Goal: Task Accomplishment & Management: Manage account settings

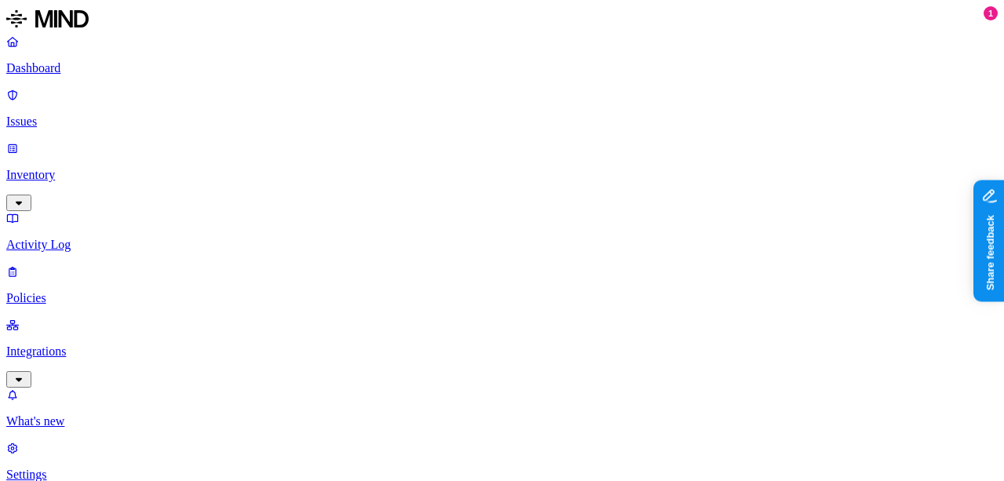
click at [73, 344] on p "Integrations" at bounding box center [501, 351] width 991 height 14
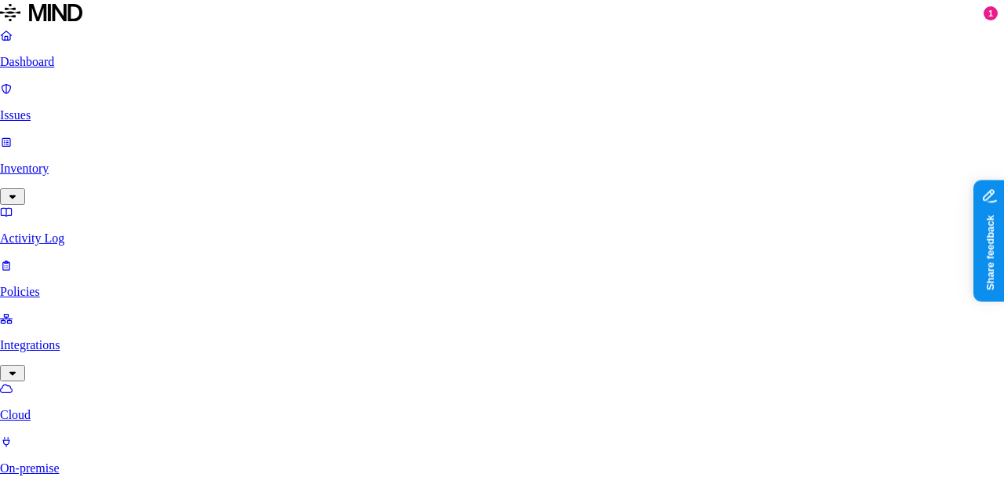
drag, startPoint x: 532, startPoint y: 233, endPoint x: 698, endPoint y: 59, distance: 240.7
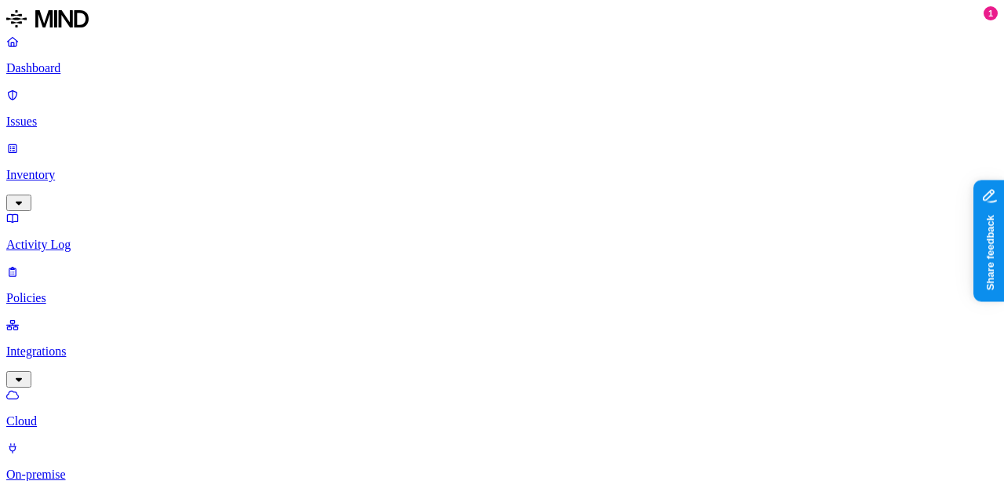
click at [130, 467] on p "On-premise" at bounding box center [501, 474] width 991 height 14
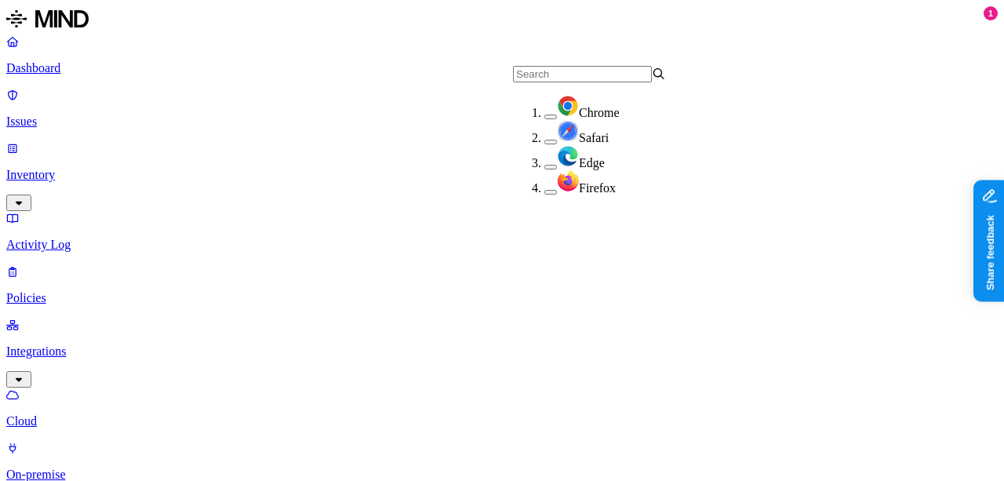
click at [114, 68] on p "Dashboard" at bounding box center [501, 68] width 991 height 14
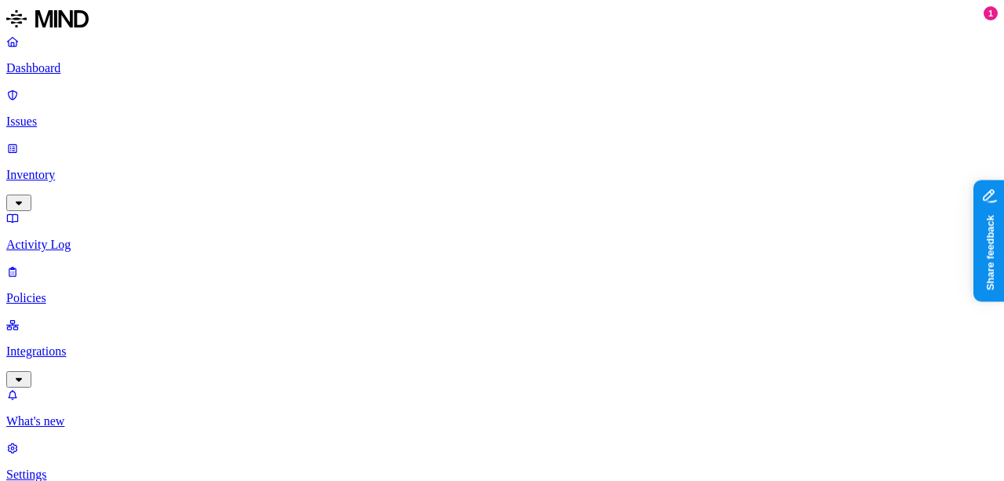
scroll to position [177, 0]
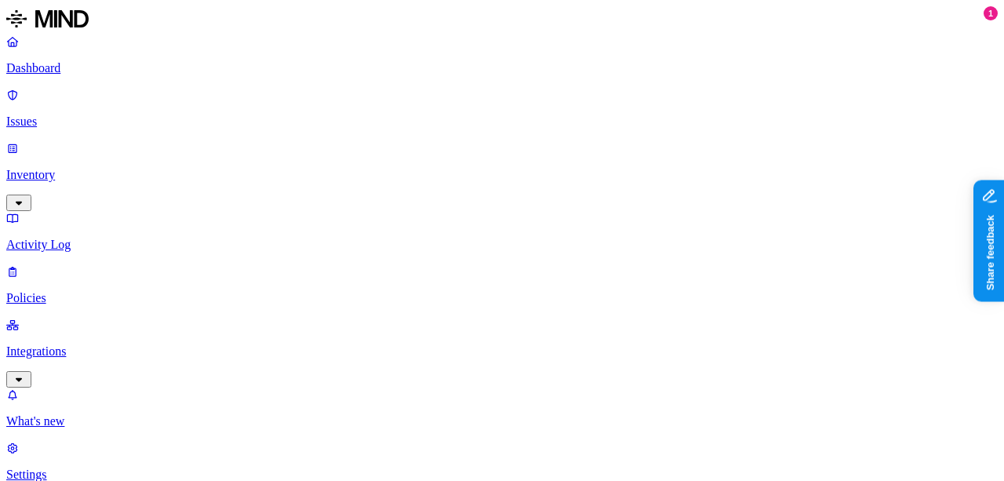
drag, startPoint x: 996, startPoint y: 127, endPoint x: 4, endPoint y: 7, distance: 999.1
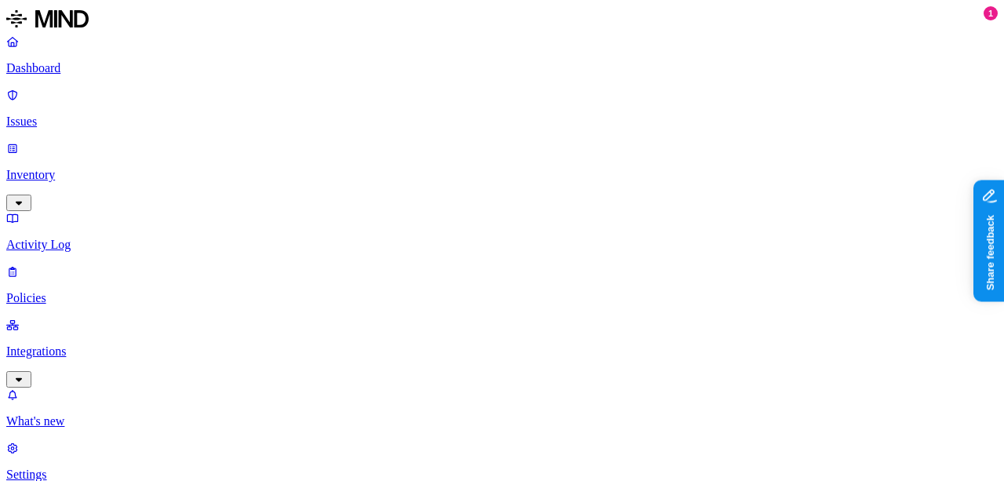
scroll to position [1115, 0]
click at [56, 105] on link "Issues" at bounding box center [501, 108] width 991 height 41
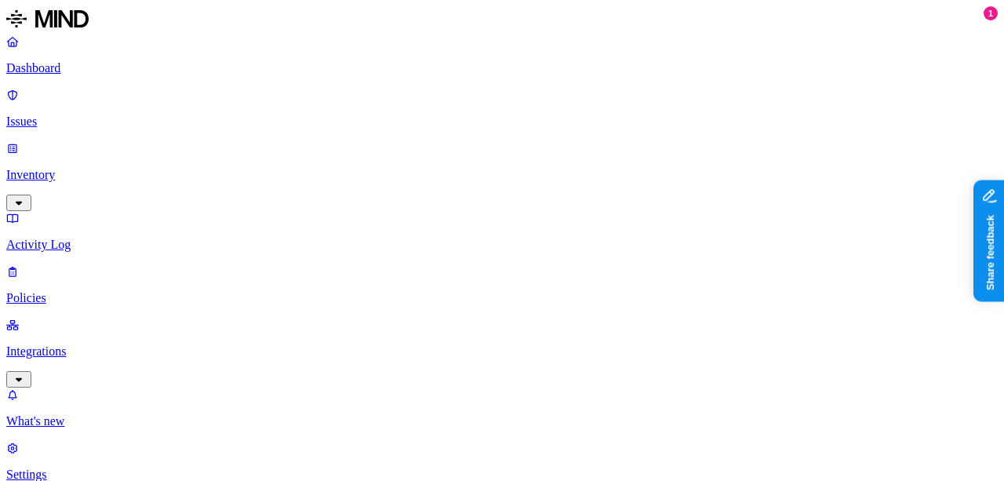
drag, startPoint x: 999, startPoint y: 102, endPoint x: 7, endPoint y: 3, distance: 996.8
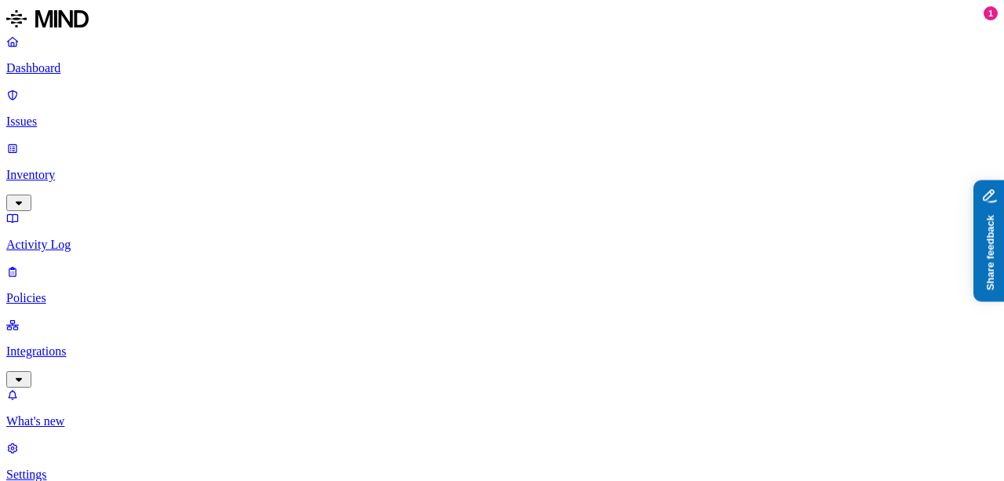
scroll to position [418, 0]
click at [127, 68] on p "Dashboard" at bounding box center [501, 68] width 991 height 14
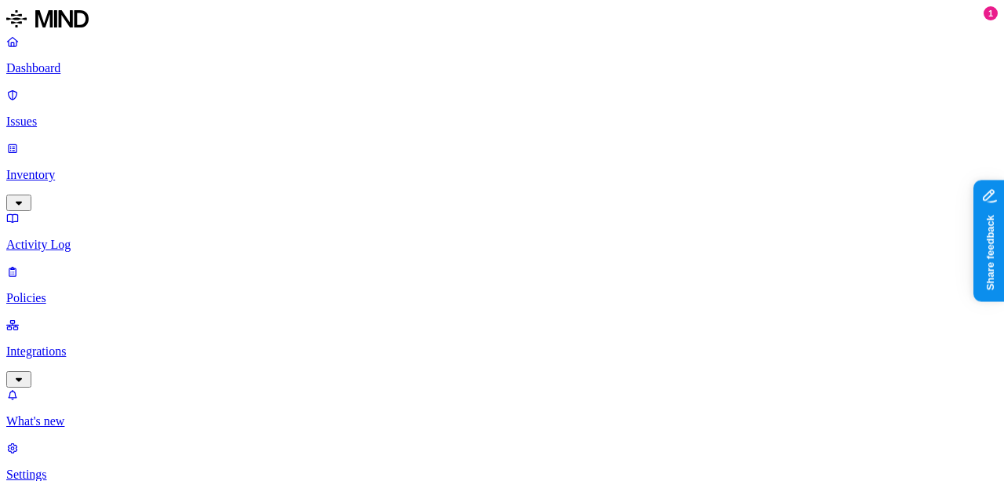
scroll to position [320, 0]
click at [72, 291] on p "Policies" at bounding box center [501, 298] width 991 height 14
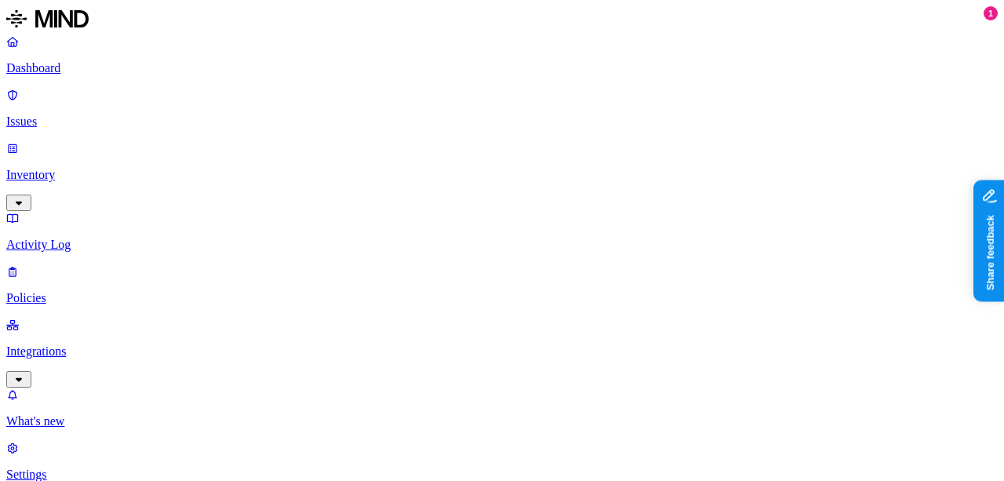
click at [416, 348] on label "Classification" at bounding box center [417, 341] width 69 height 13
click at [407, 374] on label "Data type" at bounding box center [395, 373] width 24 height 27
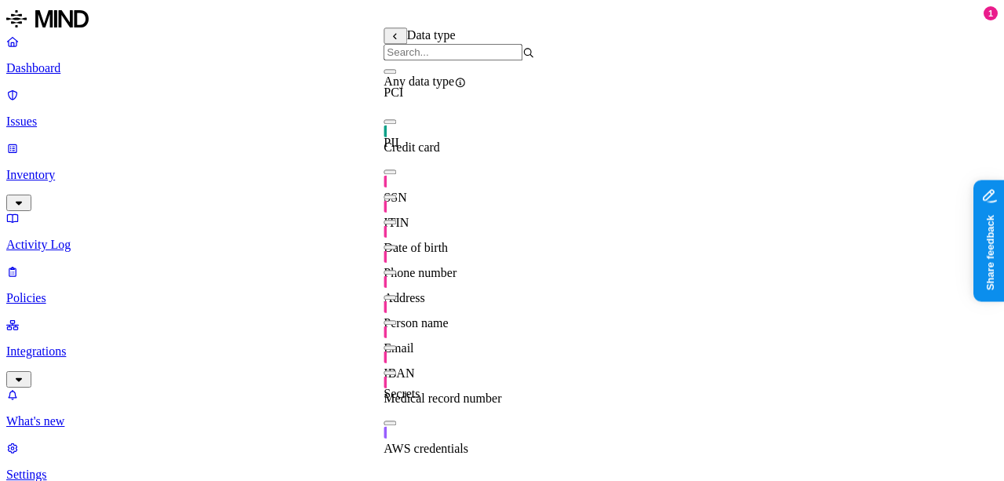
click at [406, 191] on span "SSN" at bounding box center [394, 197] width 23 height 13
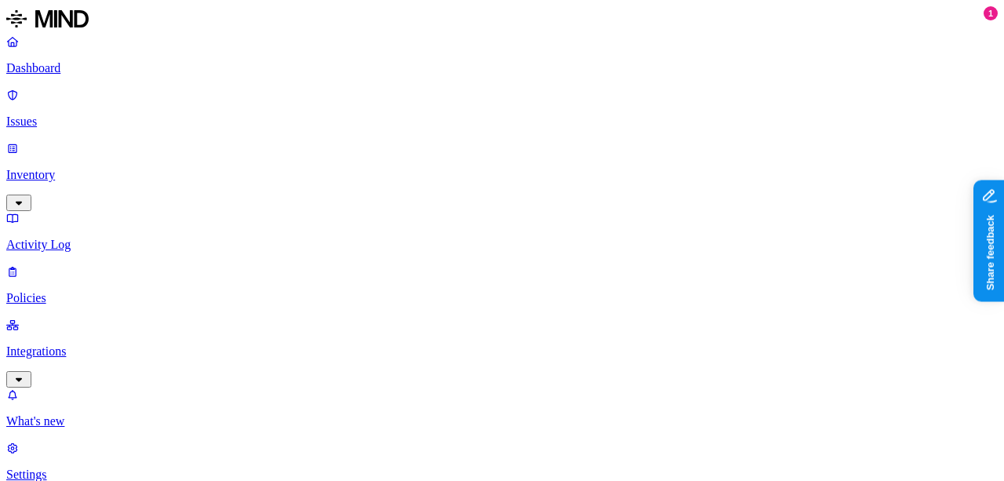
click at [422, 303] on label "External access" at bounding box center [404, 303] width 42 height 27
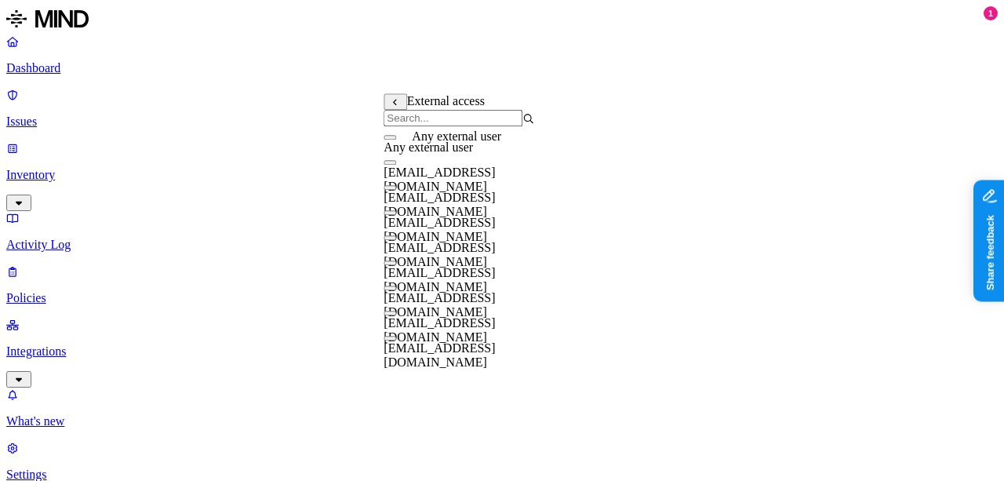
click at [459, 154] on span "Any external user" at bounding box center [427, 146] width 89 height 13
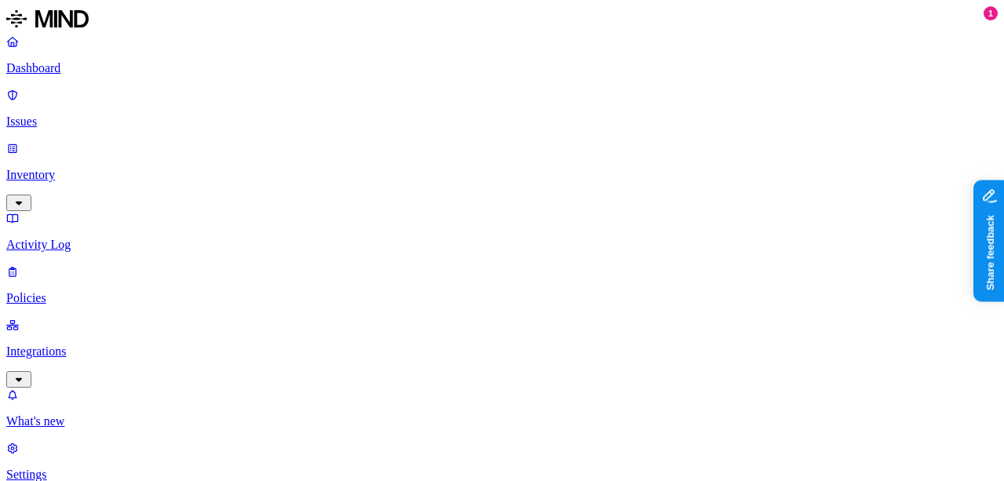
click at [427, 343] on label "Classification" at bounding box center [417, 341] width 69 height 13
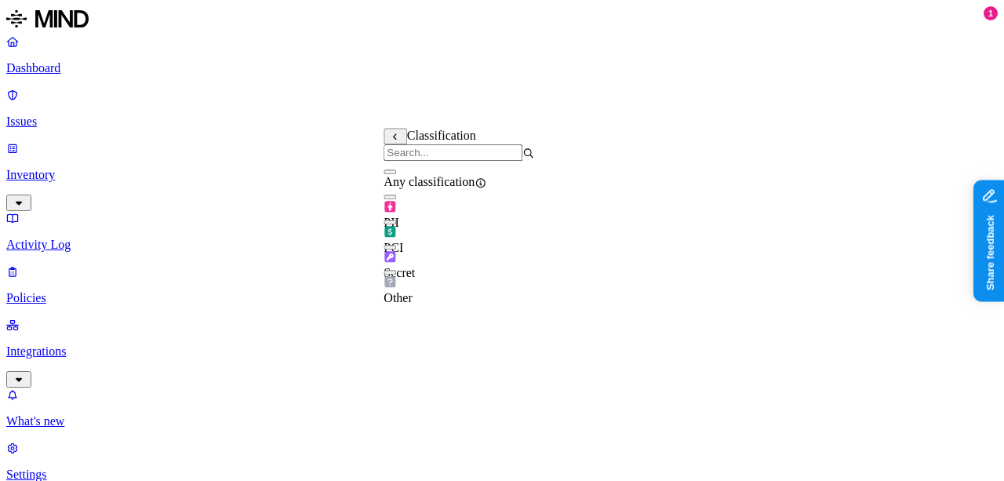
click at [452, 222] on div "PII" at bounding box center [458, 208] width 151 height 44
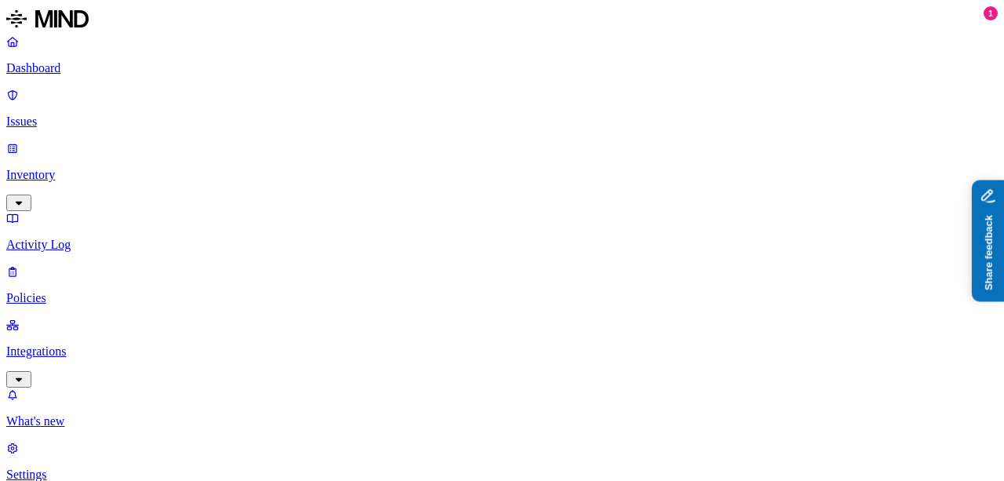
scroll to position [739, 0]
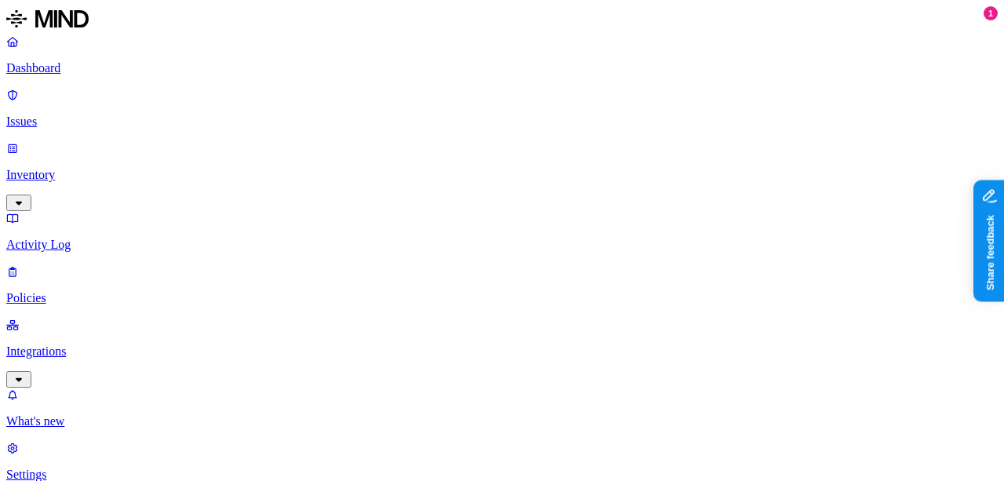
scroll to position [739, 0]
click at [90, 114] on p "Issues" at bounding box center [501, 121] width 991 height 14
click at [86, 168] on p "Inventory" at bounding box center [501, 175] width 991 height 14
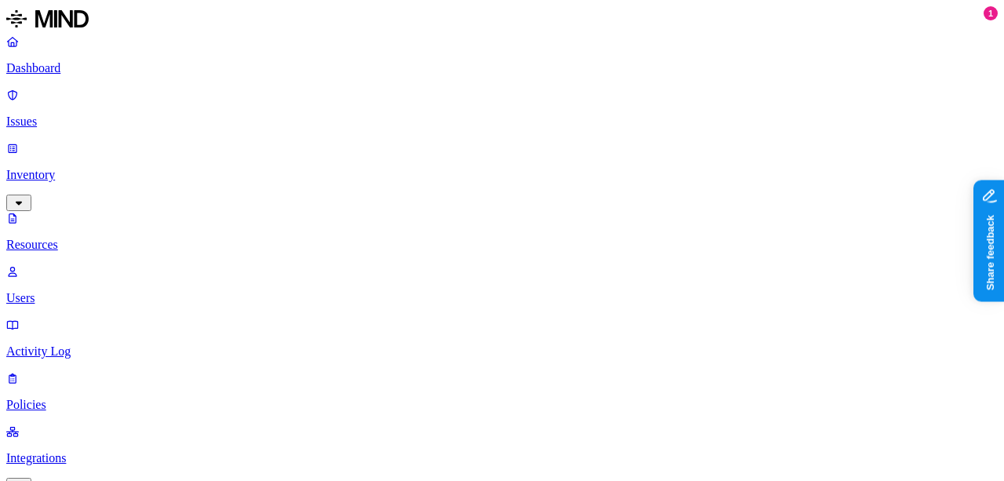
scroll to position [113, 0]
click at [64, 114] on p "Issues" at bounding box center [501, 121] width 991 height 14
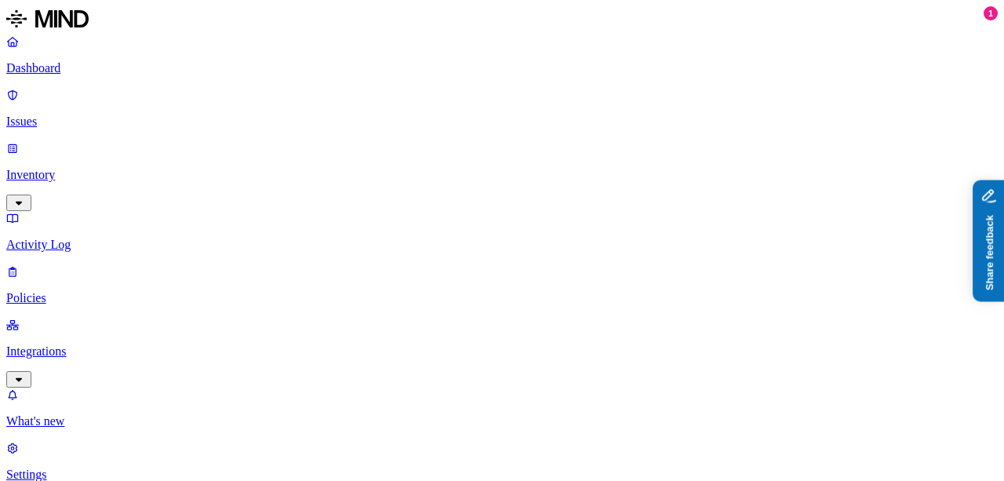
scroll to position [144, 0]
click at [136, 168] on p "Inventory" at bounding box center [501, 175] width 991 height 14
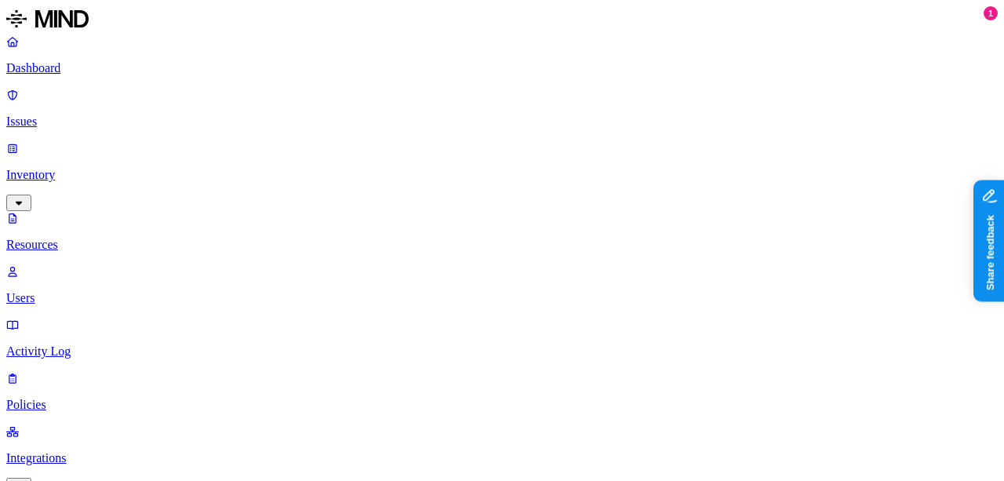
click at [109, 291] on p "Users" at bounding box center [501, 298] width 991 height 14
click at [108, 344] on p "Activity Log" at bounding box center [501, 351] width 991 height 14
click at [85, 291] on p "Policies" at bounding box center [501, 298] width 991 height 14
click at [66, 72] on p "Dashboard" at bounding box center [501, 68] width 991 height 14
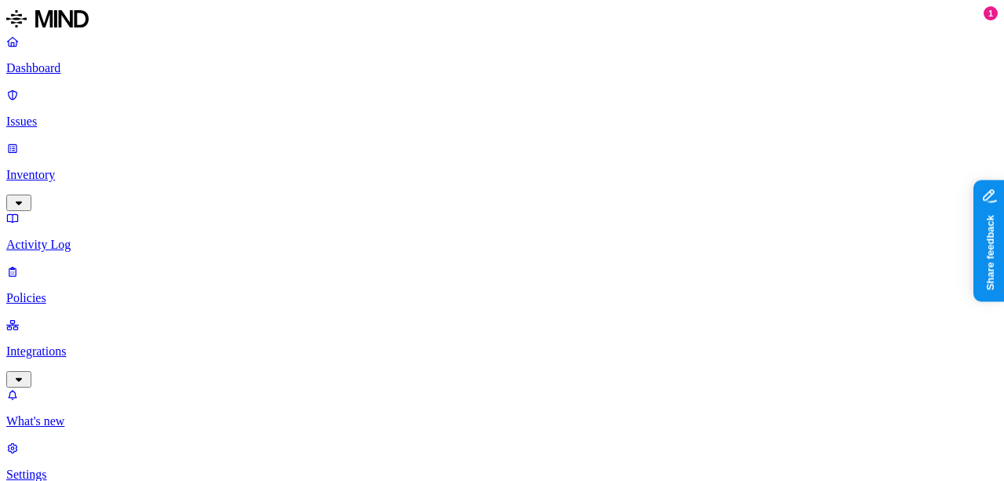
click at [66, 114] on p "Issues" at bounding box center [501, 121] width 991 height 14
click at [75, 65] on p "Dashboard" at bounding box center [501, 68] width 991 height 14
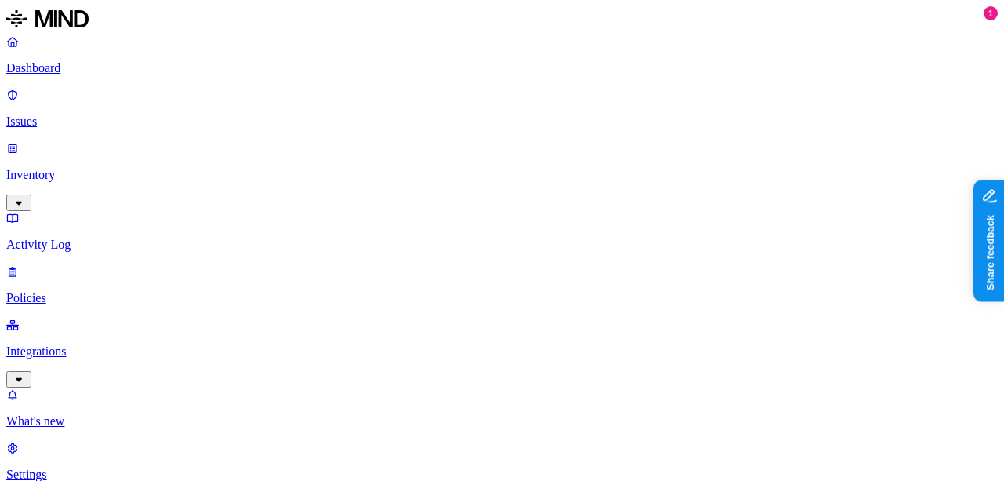
drag, startPoint x: 996, startPoint y: 172, endPoint x: 32, endPoint y: 6, distance: 977.7
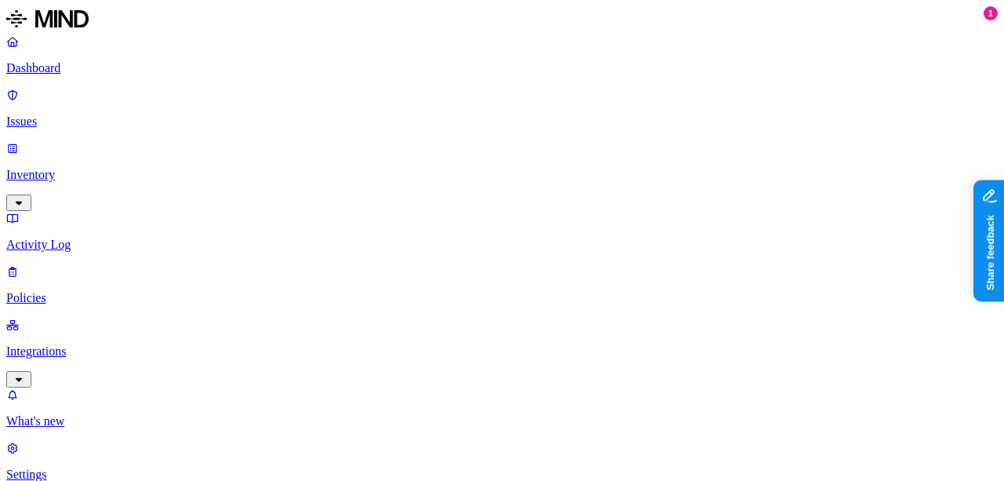
click at [114, 65] on p "Dashboard" at bounding box center [501, 68] width 991 height 14
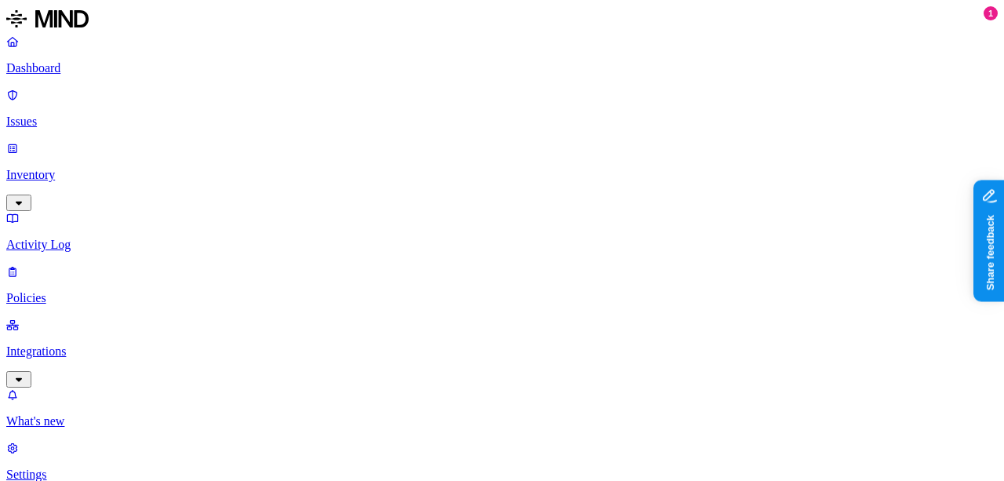
click at [72, 467] on p "Settings" at bounding box center [501, 474] width 991 height 14
click at [109, 68] on p "Dashboard" at bounding box center [501, 68] width 991 height 14
